Goal: Task Accomplishment & Management: Use online tool/utility

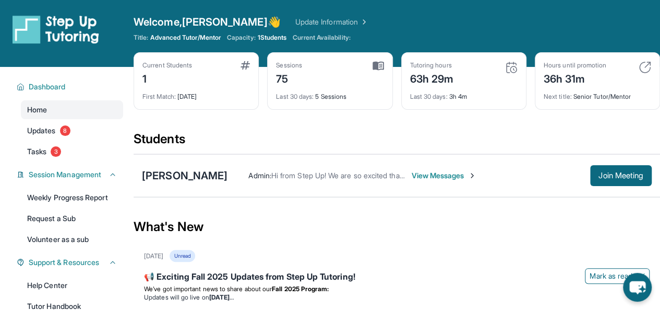
click at [611, 172] on span "Join Meeting" at bounding box center [621, 175] width 45 height 6
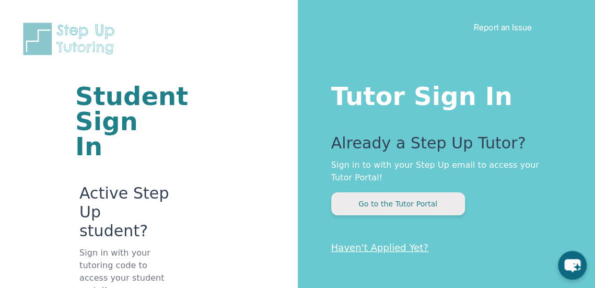
click at [421, 206] on button "Go to the Tutor Portal" at bounding box center [398, 203] width 134 height 23
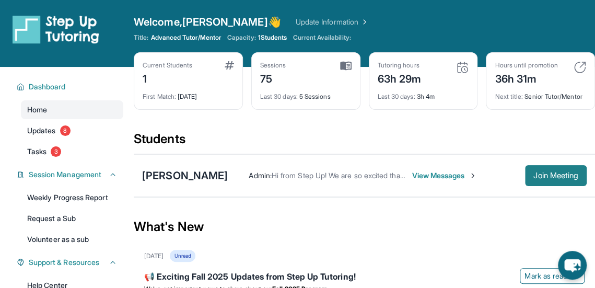
click at [564, 172] on span "Join Meeting" at bounding box center [555, 175] width 45 height 6
